Goal: Check status: Check status

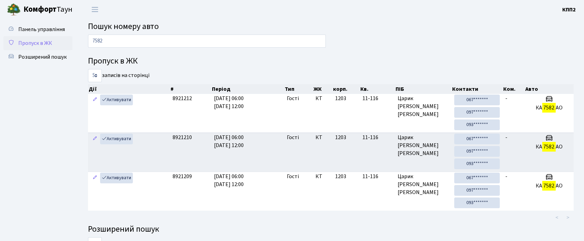
type input "7582"
click at [24, 40] on span "Пропуск в ЖК" at bounding box center [35, 43] width 34 height 8
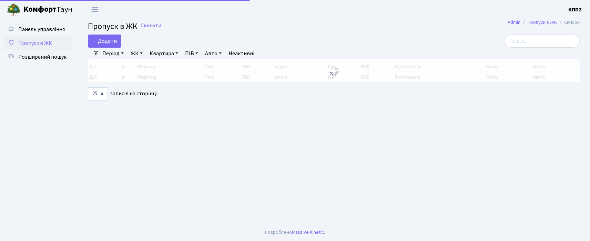
select select "25"
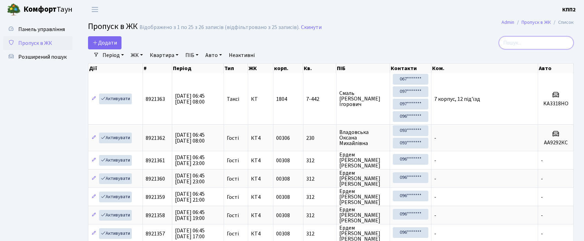
click at [542, 40] on input "search" at bounding box center [535, 42] width 75 height 13
